Goal: Transaction & Acquisition: Subscribe to service/newsletter

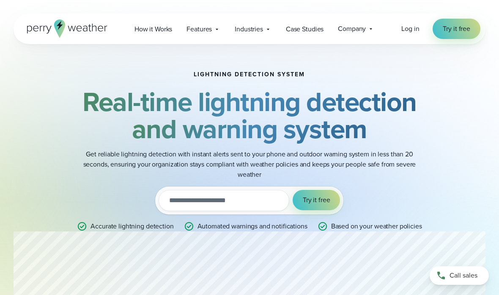
scroll to position [14, 0]
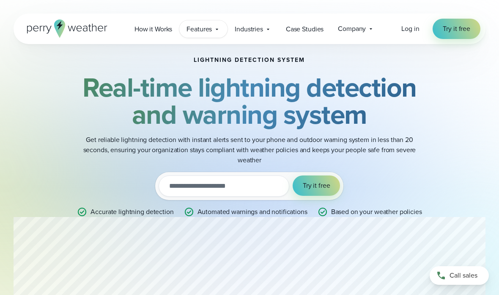
click at [202, 35] on div "Features Explore All Features Explore Perry Weather's on-site weather hardware …" at bounding box center [203, 28] width 48 height 17
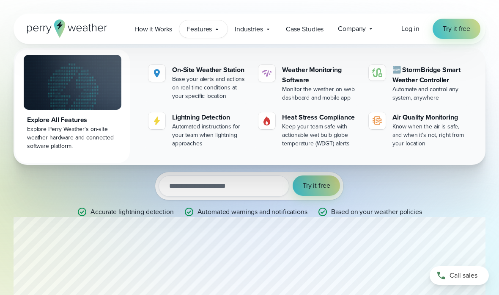
click at [202, 35] on div "Features Explore All Features Explore Perry Weather's on-site weather hardware …" at bounding box center [203, 28] width 48 height 17
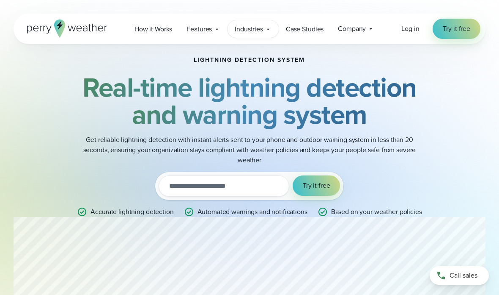
click at [247, 28] on span "Industries" at bounding box center [249, 29] width 28 height 10
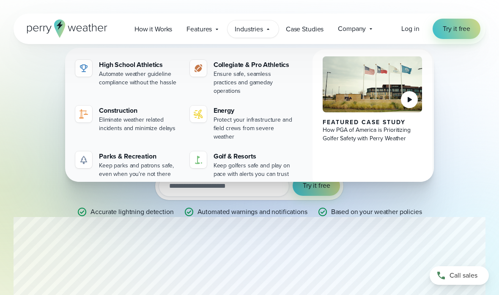
click at [247, 28] on span "Industries" at bounding box center [249, 29] width 28 height 10
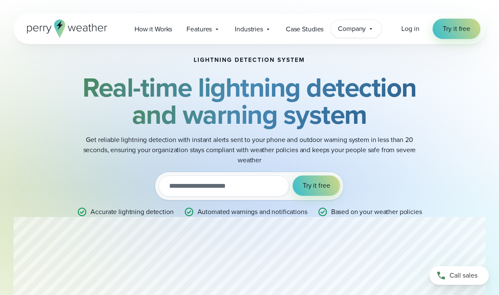
click at [351, 31] on span "Company" at bounding box center [352, 29] width 28 height 10
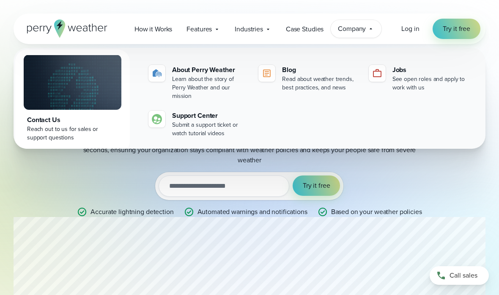
click at [450, 186] on div "Lightning detection system Real-time lightning detection and warning system Get…" at bounding box center [250, 137] width 472 height 214
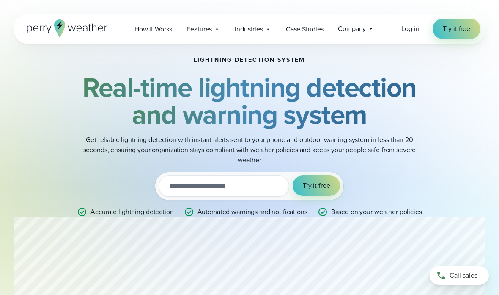
click at [182, 186] on input "email" at bounding box center [224, 185] width 130 height 21
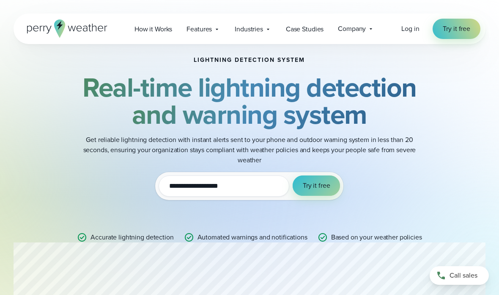
type input "**********"
click at [321, 184] on span "Try it free" at bounding box center [317, 185] width 28 height 10
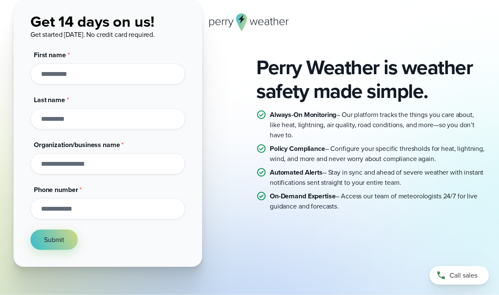
scroll to position [65, 0]
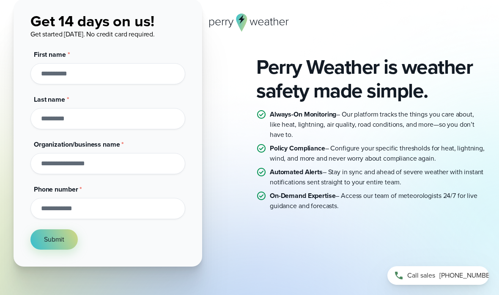
click at [463, 280] on span "[PHONE_NUMBER]" at bounding box center [468, 275] width 56 height 10
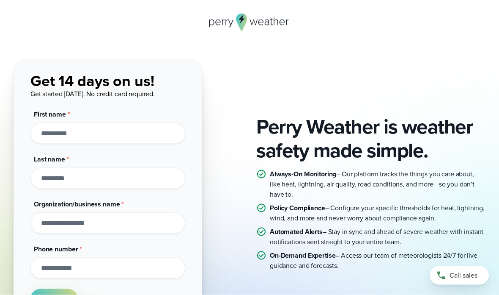
scroll to position [0, 0]
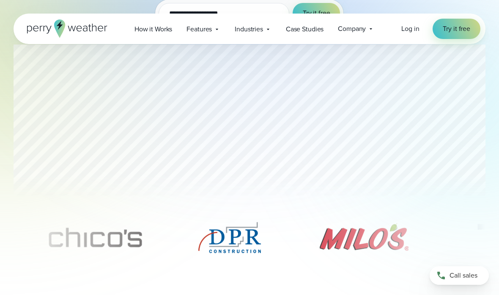
scroll to position [221, 0]
